Goal: Find specific page/section: Find specific page/section

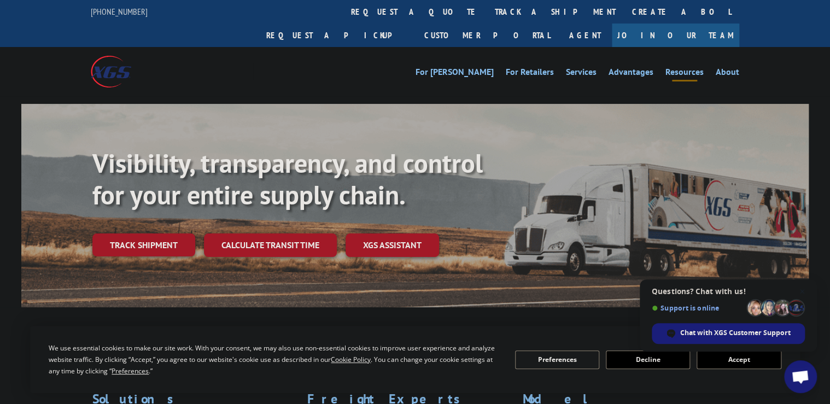
click at [678, 68] on link "Resources" at bounding box center [685, 74] width 38 height 12
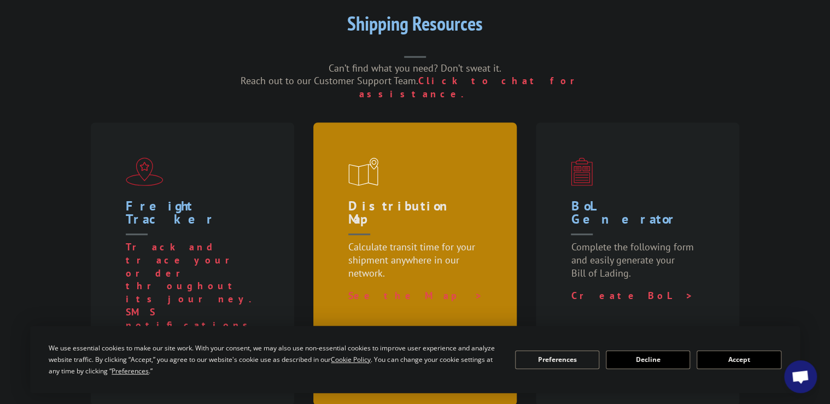
scroll to position [394, 0]
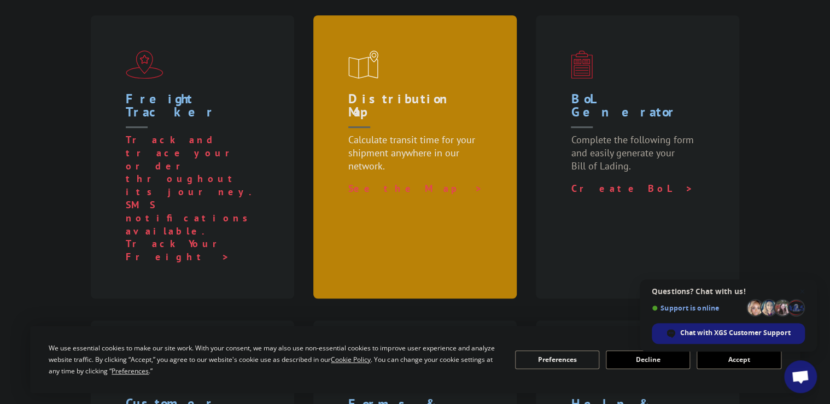
click at [447, 182] on p "See the Map >" at bounding box center [417, 188] width 138 height 13
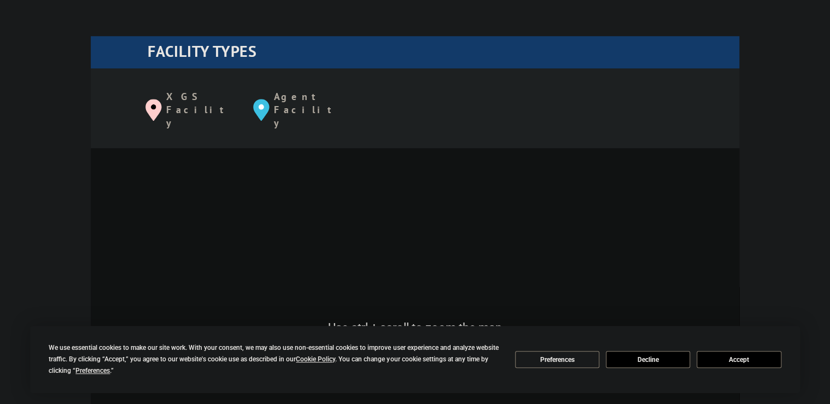
scroll to position [569, 0]
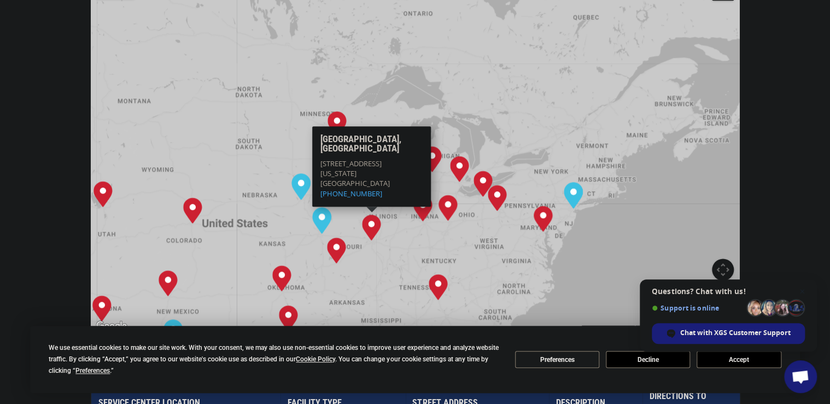
drag, startPoint x: 551, startPoint y: 101, endPoint x: 408, endPoint y: 206, distance: 177.6
click at [408, 206] on div "Albuquerque, NM Baltimore, MD Boise, ID Chicago, IL Chino, CA Cleveland, OH Dal…" at bounding box center [415, 153] width 649 height 360
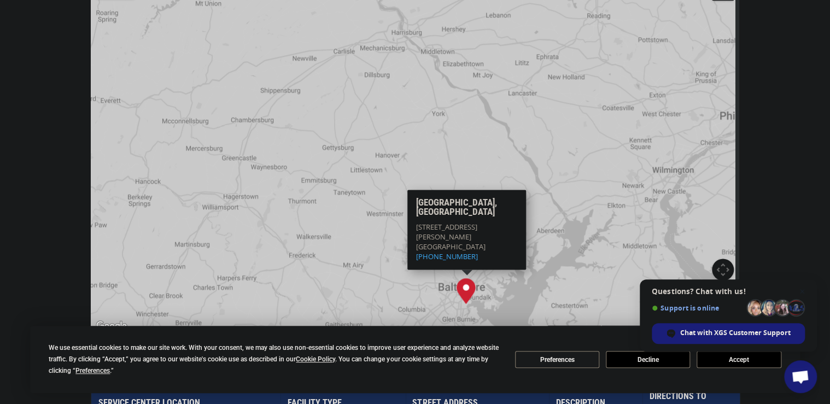
drag, startPoint x: 575, startPoint y: 202, endPoint x: 352, endPoint y: 182, distance: 224.6
click at [352, 186] on div "Albuquerque, NM Baltimore, MD Boise, ID Chicago, IL Chino, CA Cleveland, OH Dal…" at bounding box center [415, 153] width 649 height 360
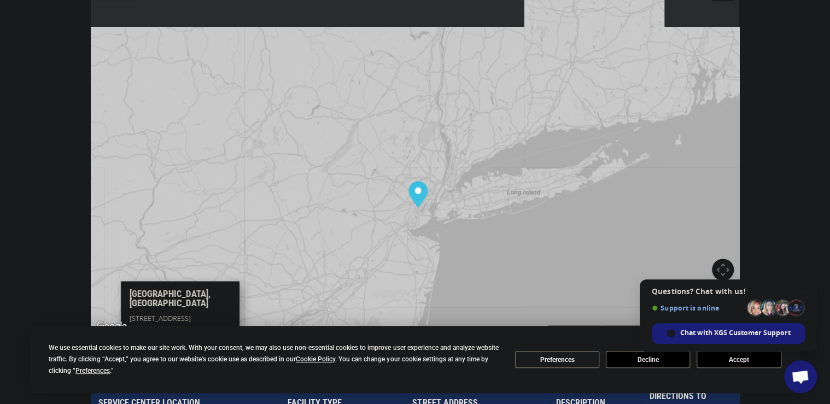
drag, startPoint x: 538, startPoint y: 116, endPoint x: 444, endPoint y: 217, distance: 137.3
click at [444, 217] on div "Albuquerque, NM Baltimore, MD Boise, ID Chicago, IL Chino, CA Cleveland, OH Dal…" at bounding box center [415, 153] width 649 height 360
